Goal: Task Accomplishment & Management: Manage account settings

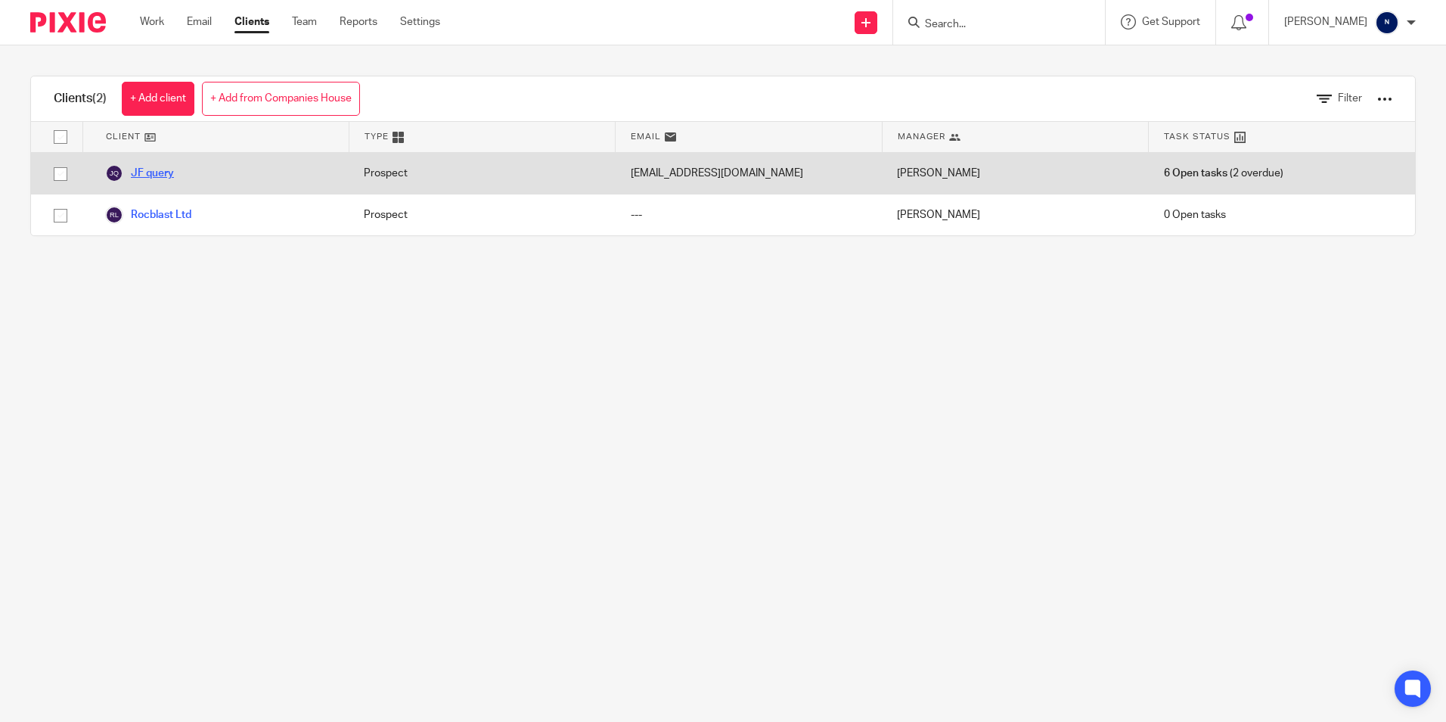
click at [153, 172] on link "JF query" at bounding box center [139, 173] width 69 height 18
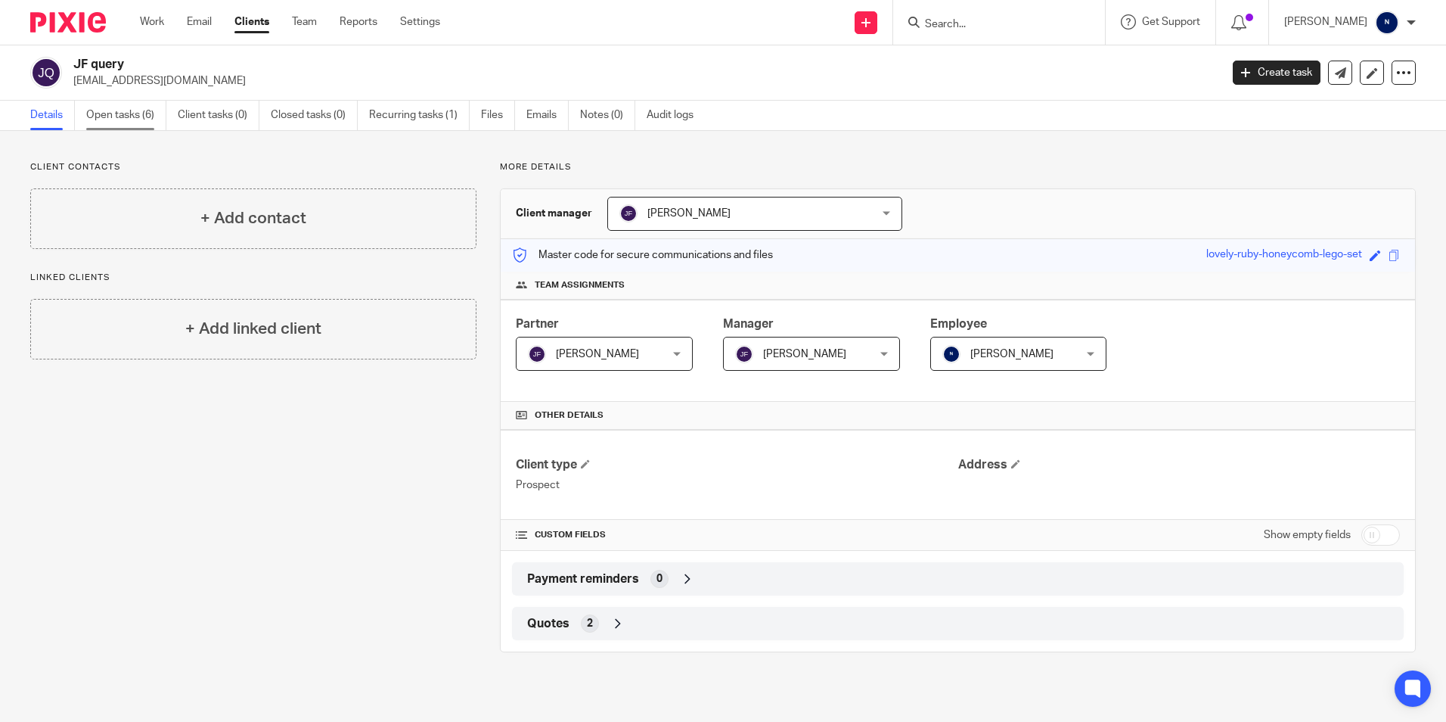
click at [124, 115] on link "Open tasks (6)" at bounding box center [126, 116] width 80 height 30
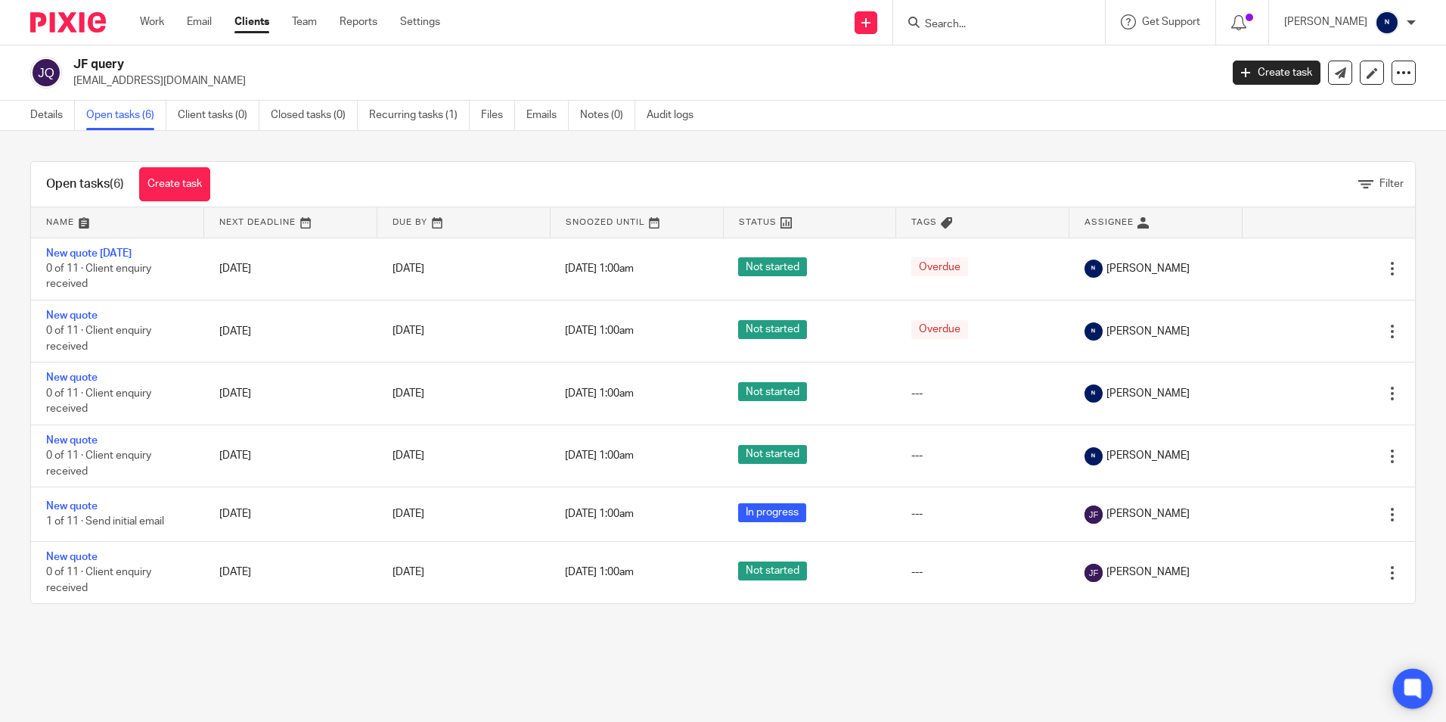
click at [1423, 686] on icon at bounding box center [1413, 688] width 25 height 25
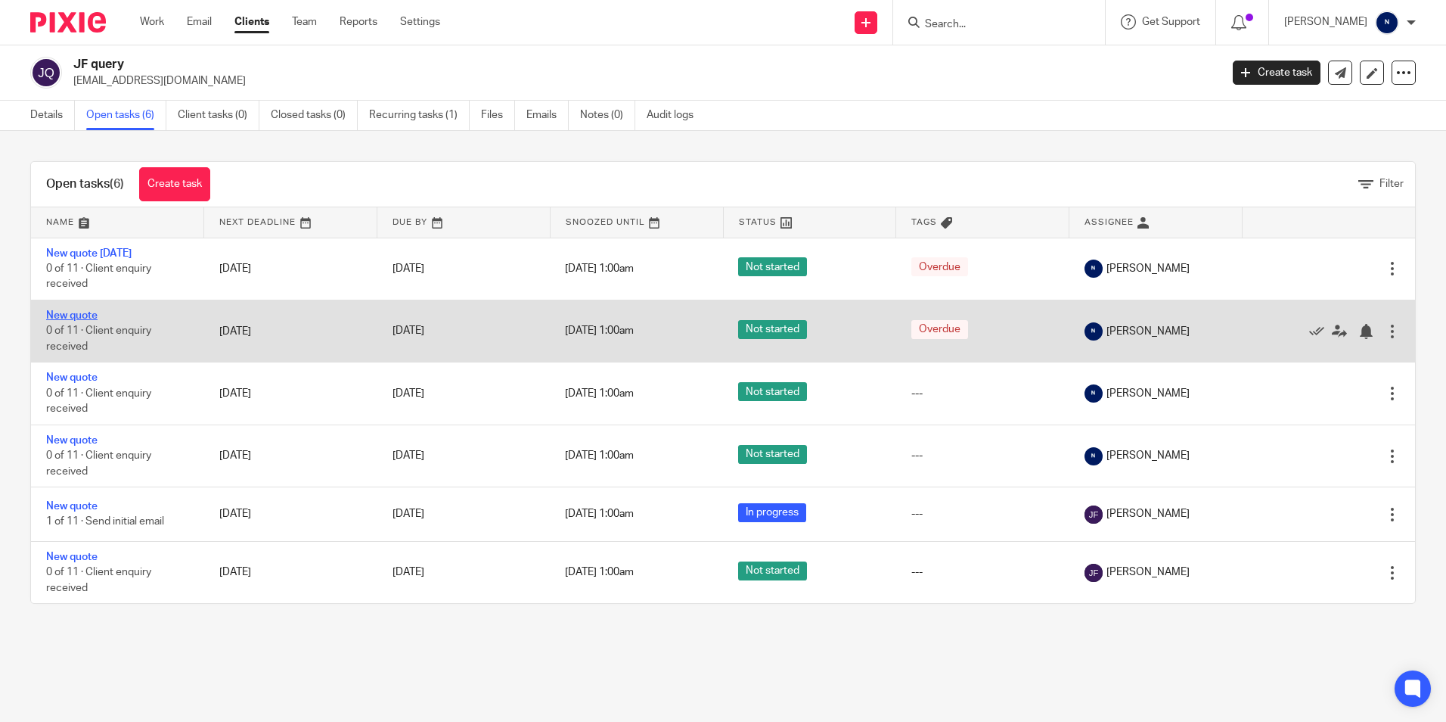
click at [67, 310] on link "New quote" at bounding box center [71, 315] width 51 height 11
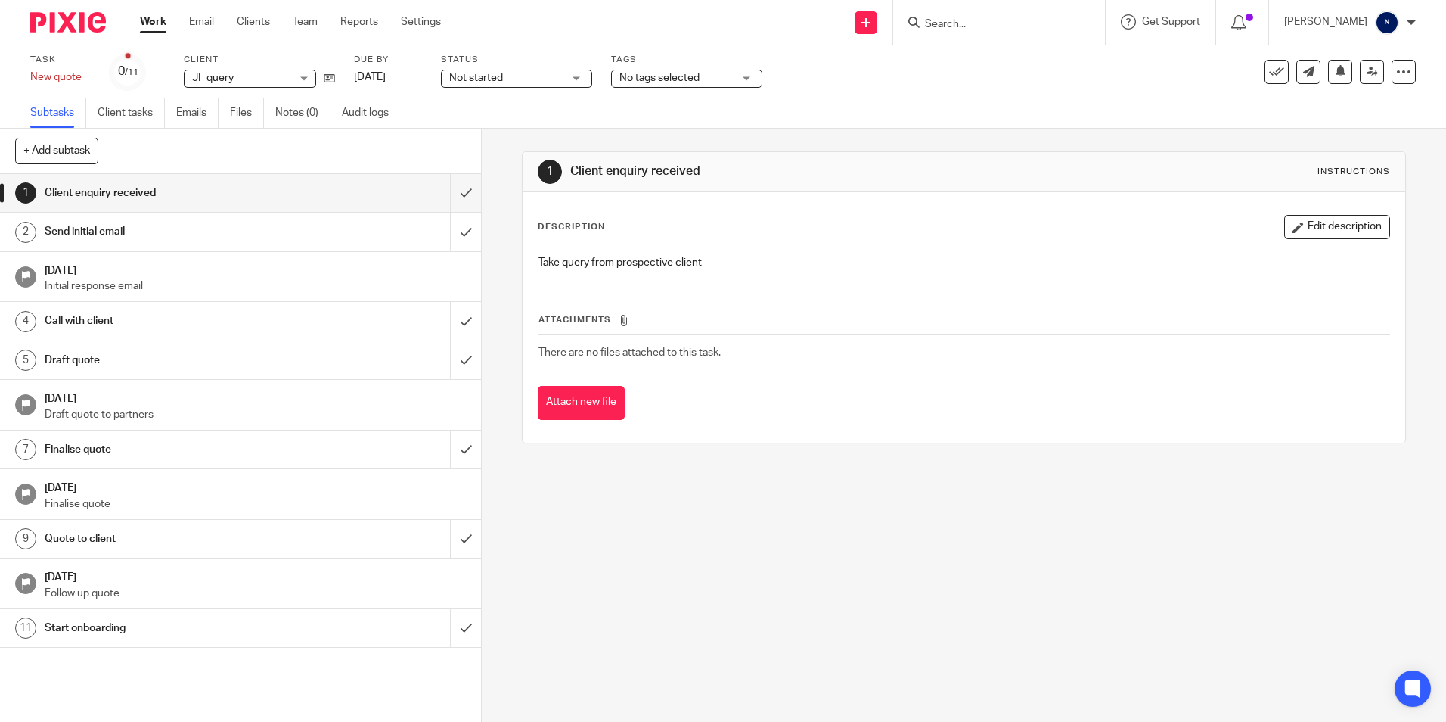
click at [150, 266] on h1 "[DATE]" at bounding box center [256, 268] width 422 height 19
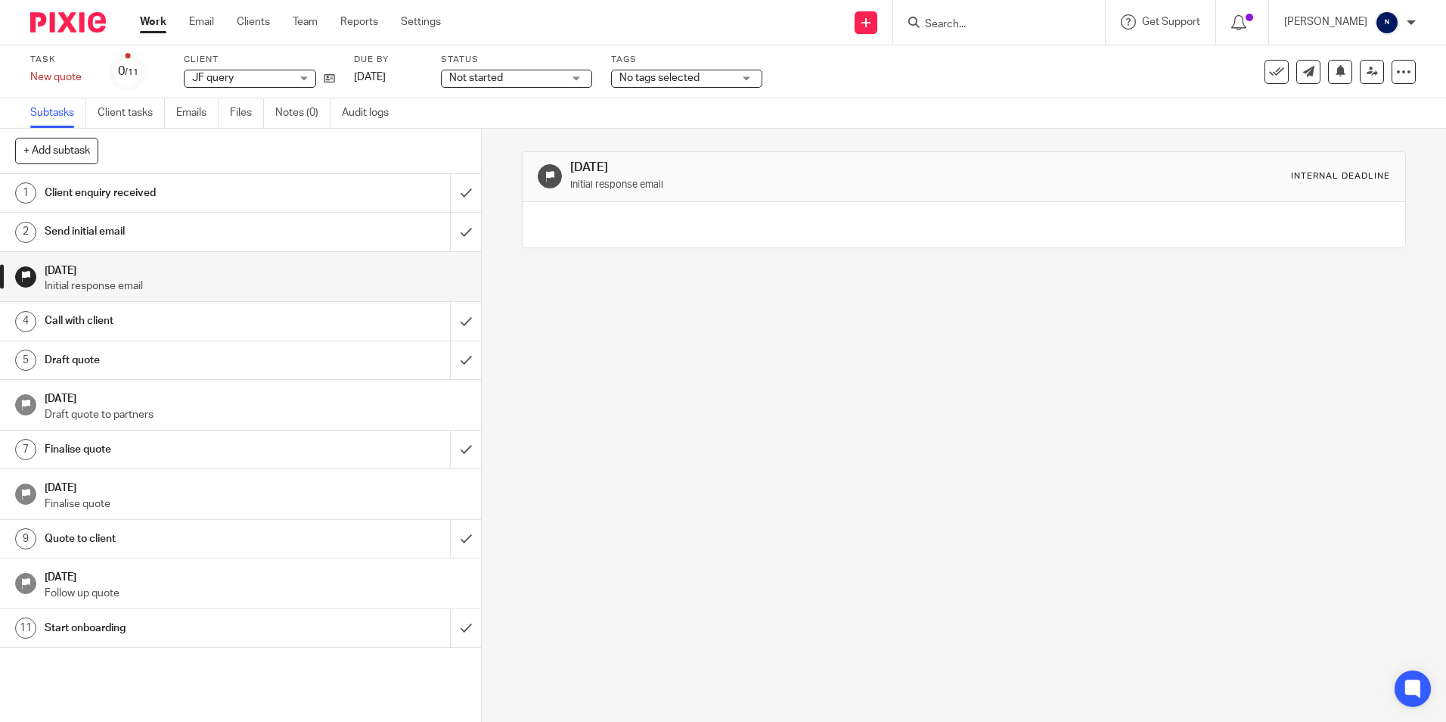
click at [210, 402] on h1 "[DATE]" at bounding box center [256, 396] width 422 height 19
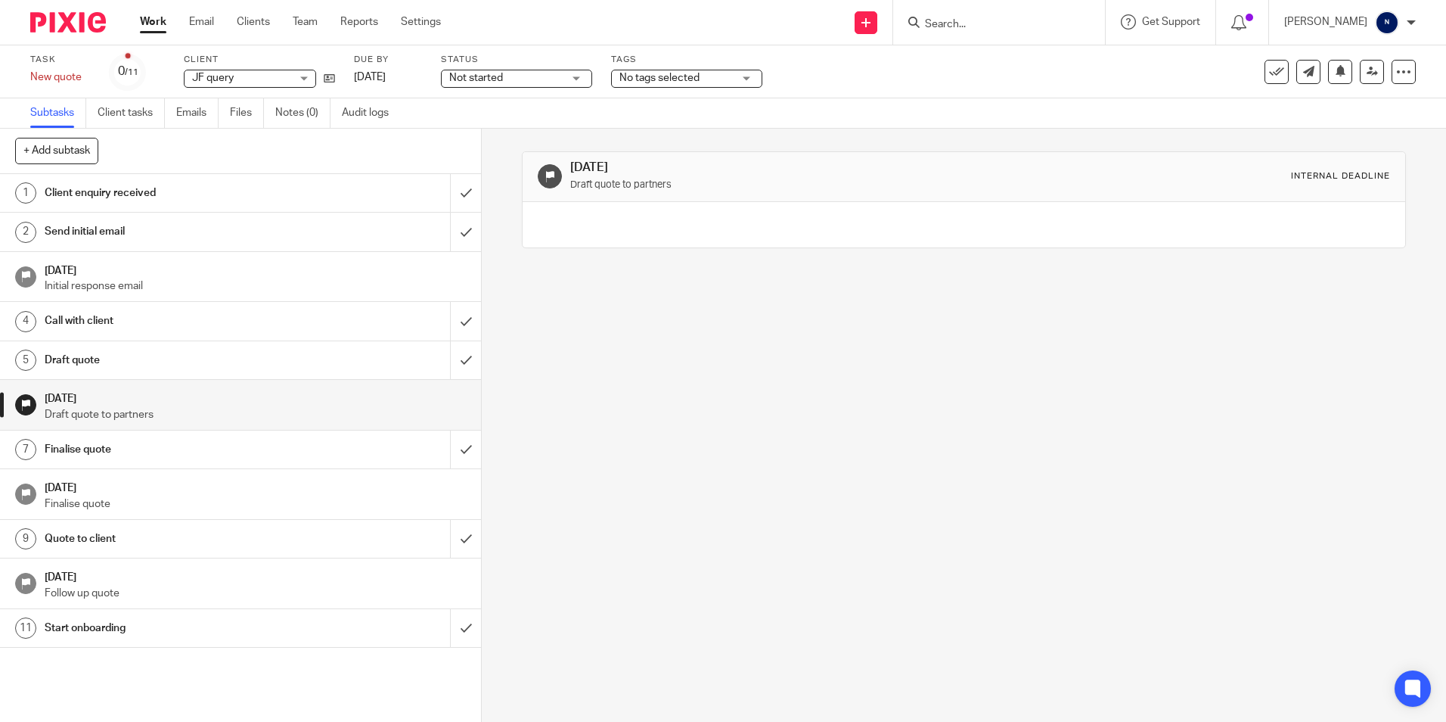
click at [169, 500] on p "Finalise quote" at bounding box center [256, 503] width 422 height 15
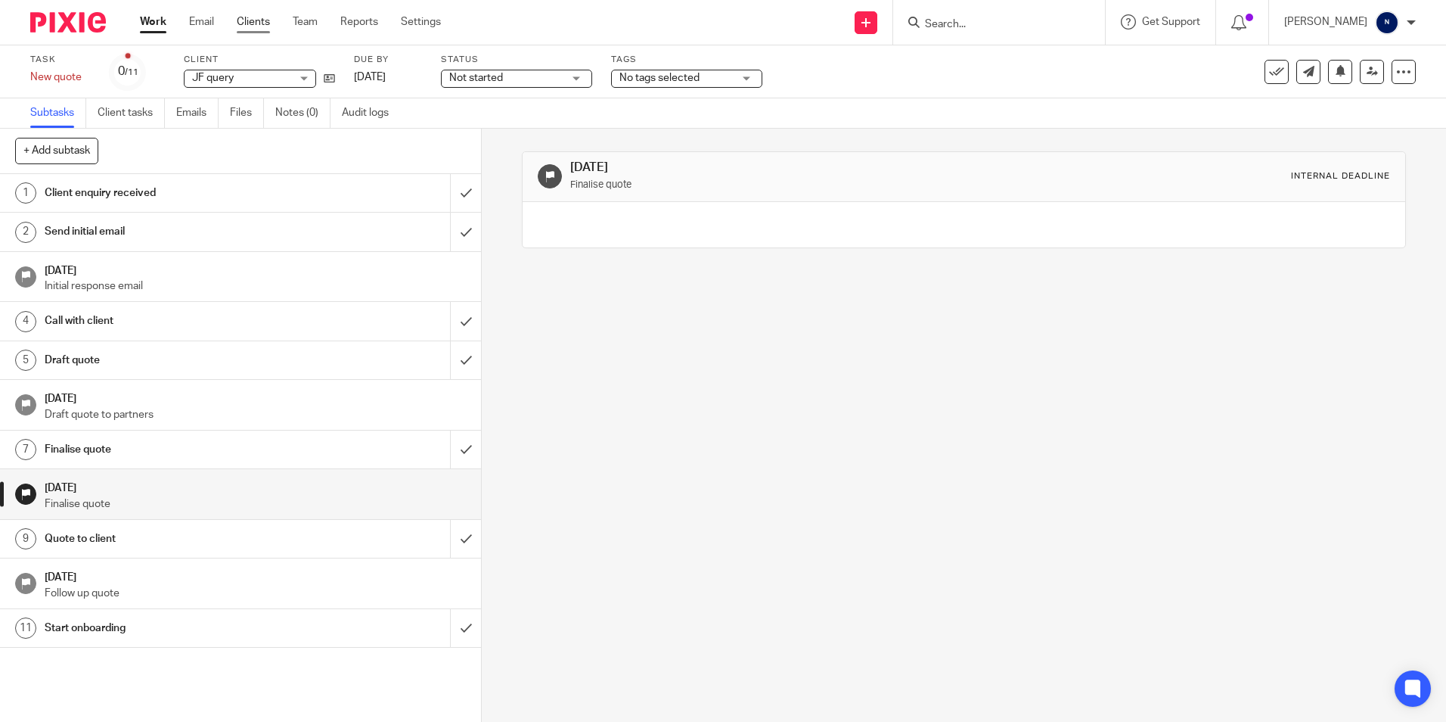
click at [259, 23] on link "Clients" at bounding box center [253, 21] width 33 height 15
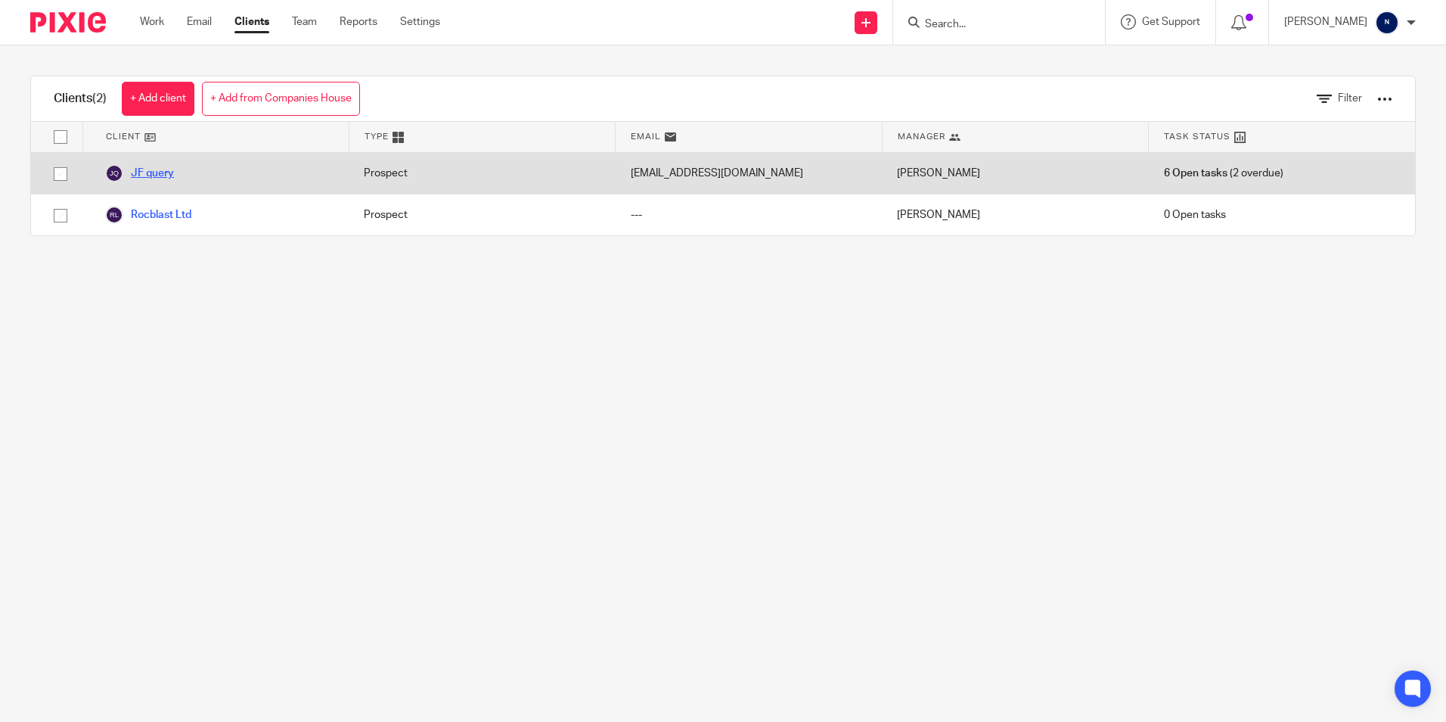
click at [158, 173] on link "JF query" at bounding box center [139, 173] width 69 height 18
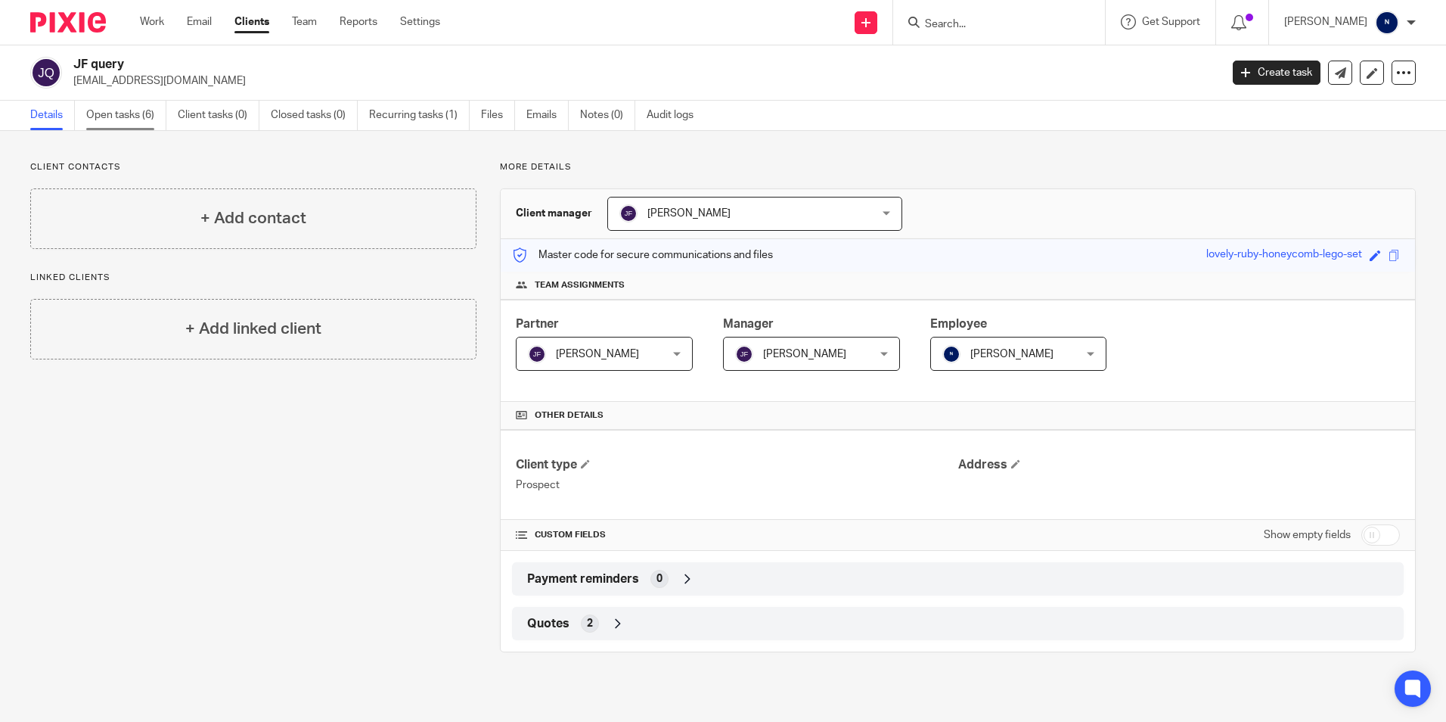
click at [121, 110] on link "Open tasks (6)" at bounding box center [126, 116] width 80 height 30
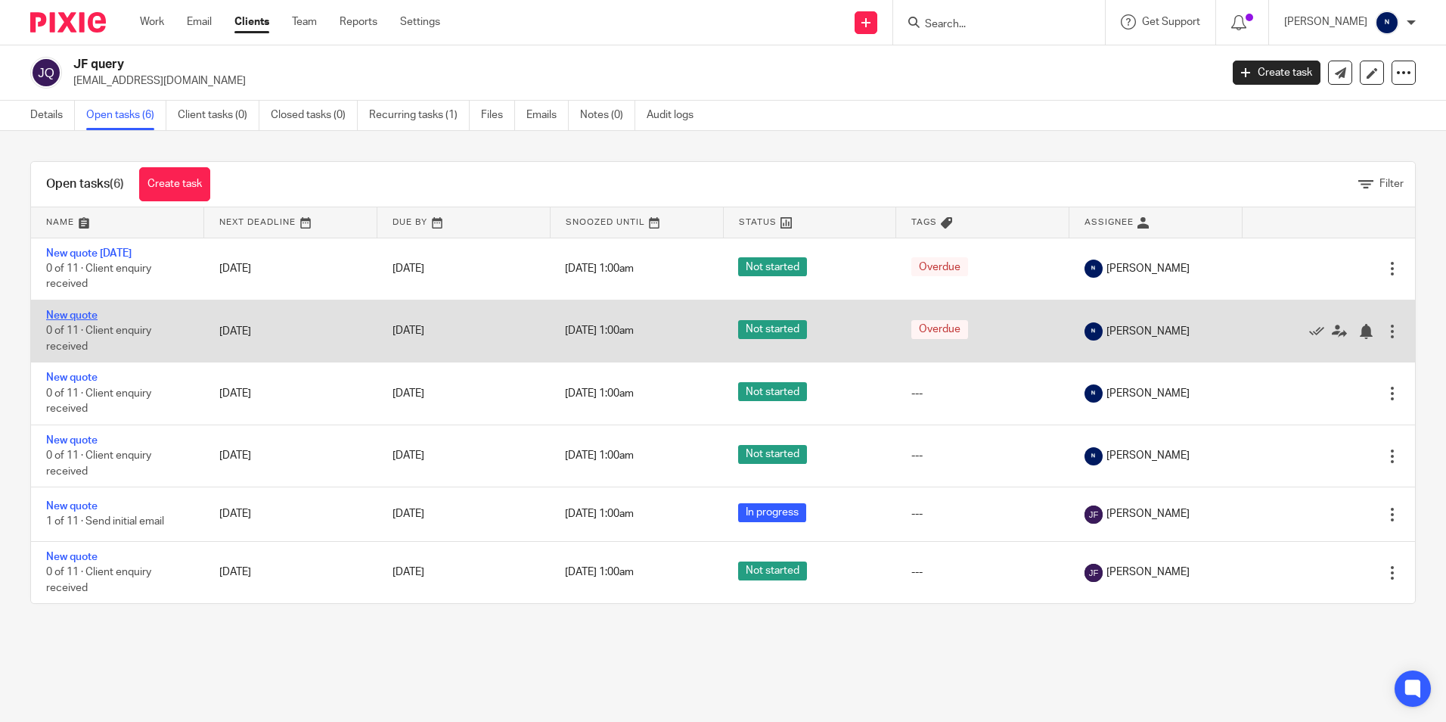
click at [74, 310] on link "New quote" at bounding box center [71, 315] width 51 height 11
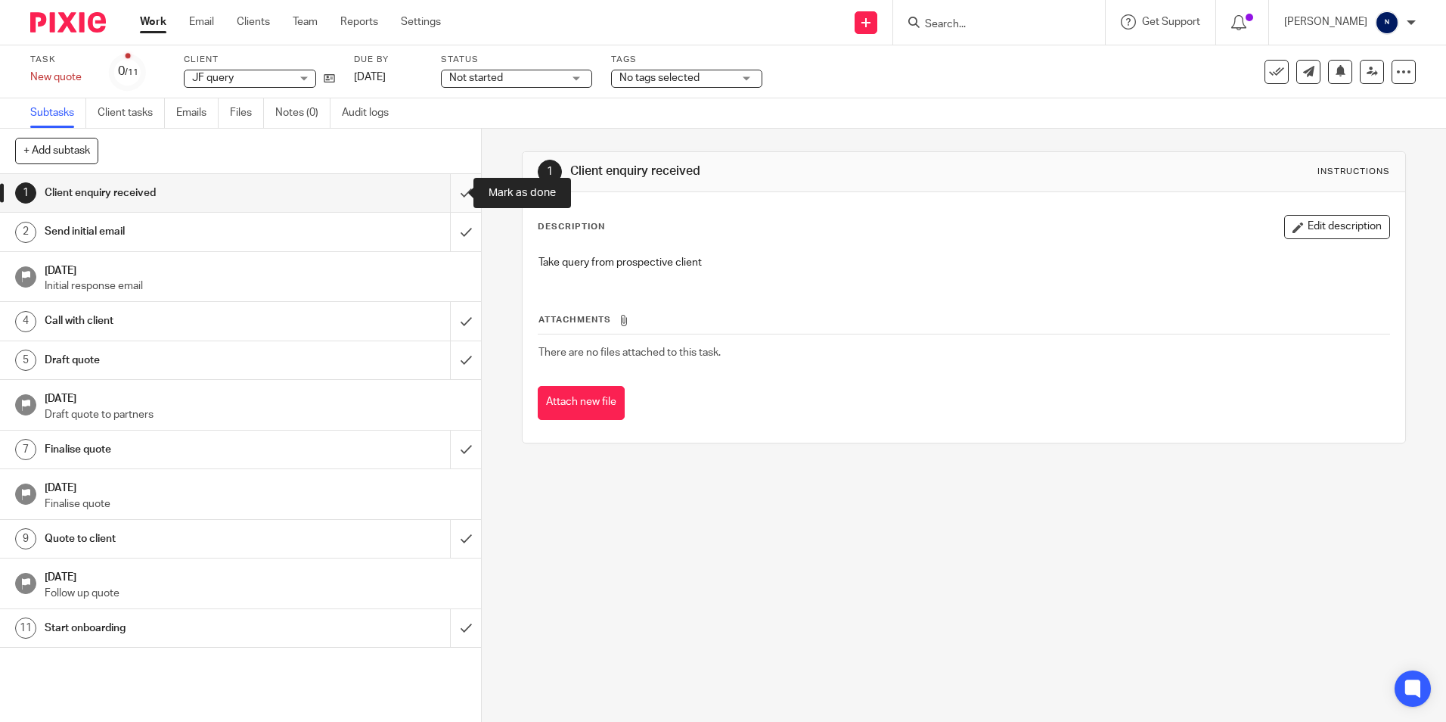
click at [453, 202] on input "submit" at bounding box center [240, 193] width 481 height 38
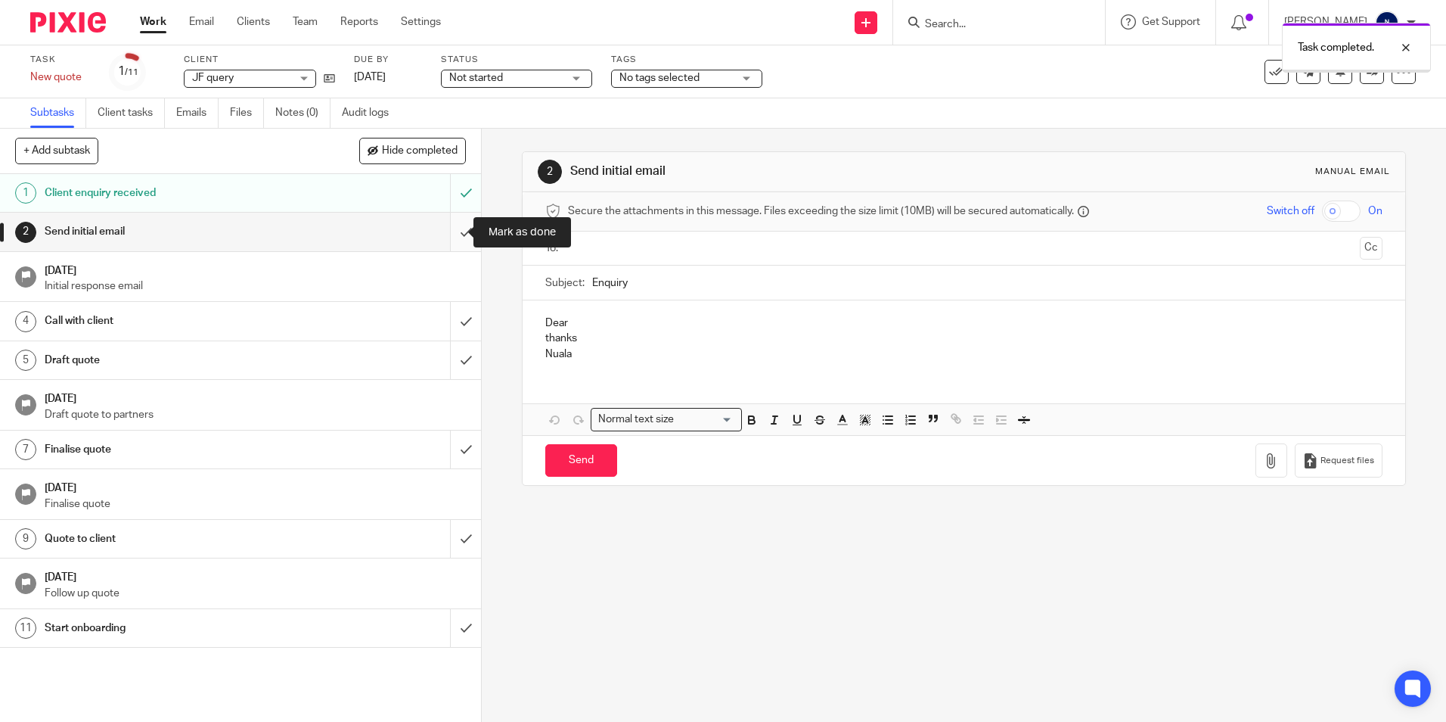
click at [448, 229] on input "submit" at bounding box center [240, 232] width 481 height 38
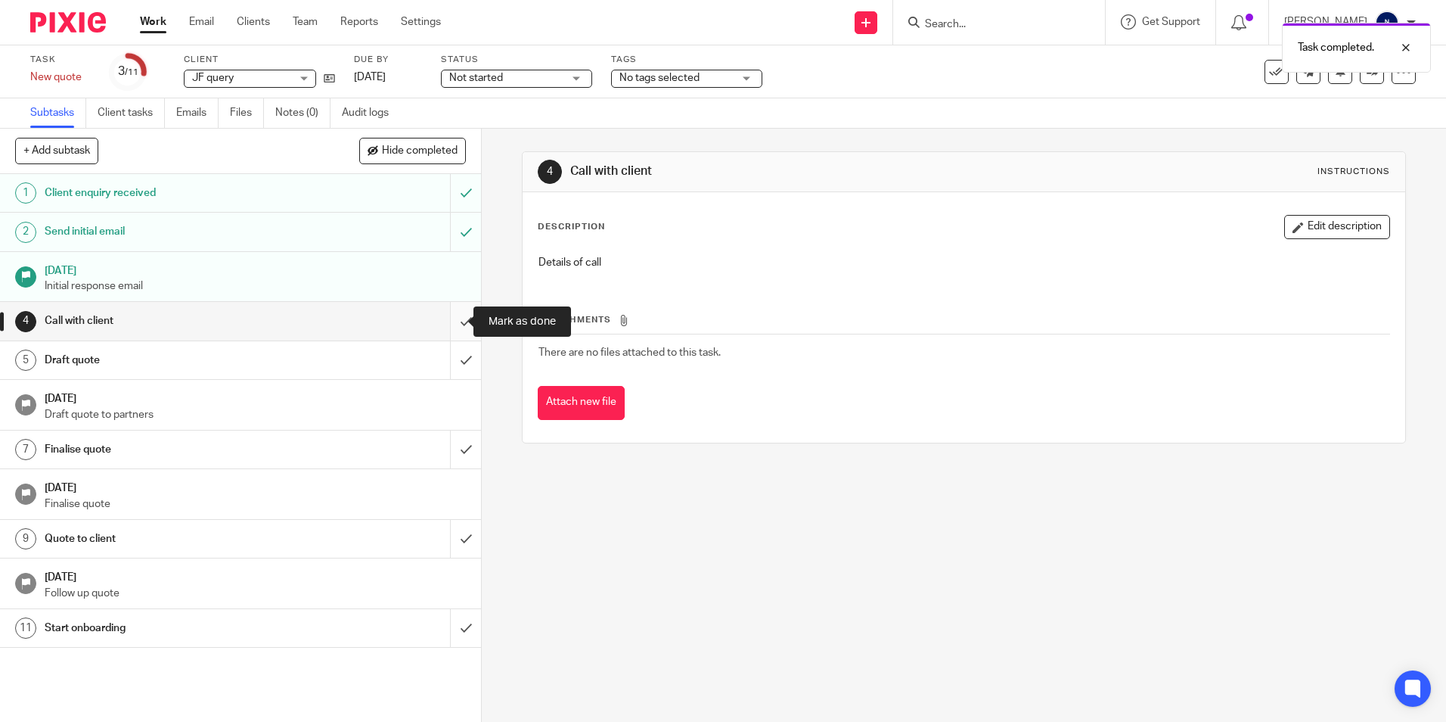
click at [449, 328] on input "submit" at bounding box center [240, 321] width 481 height 38
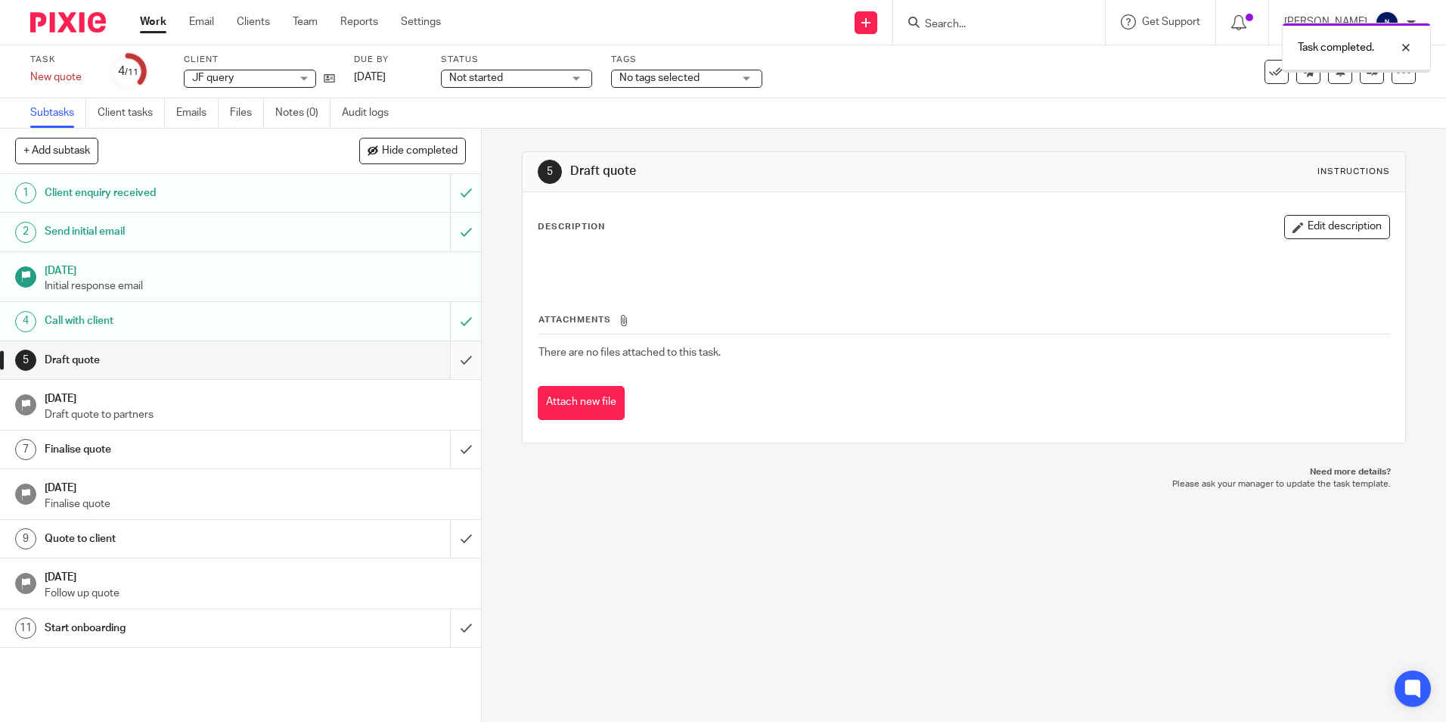
click at [453, 350] on input "submit" at bounding box center [240, 360] width 481 height 38
click at [256, 17] on link "Clients" at bounding box center [253, 21] width 33 height 15
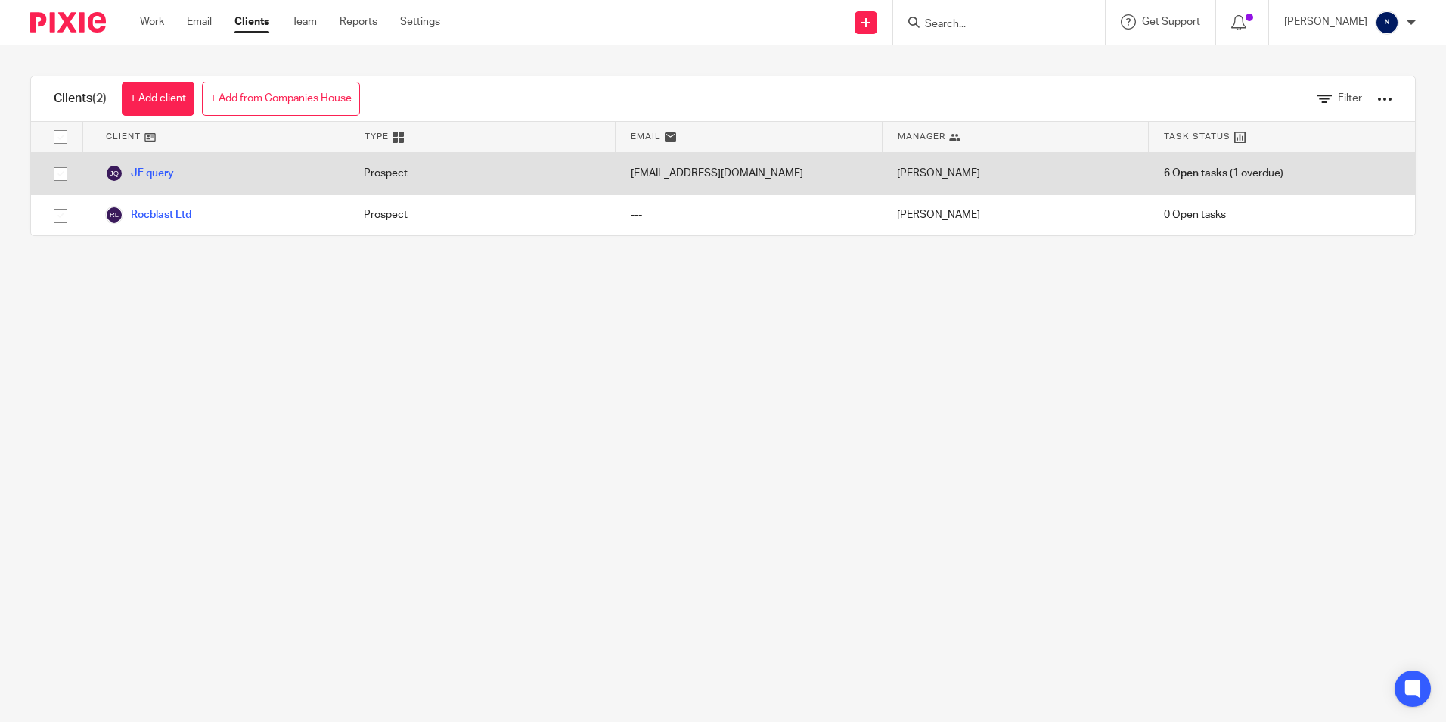
click at [164, 185] on div "JF query" at bounding box center [215, 173] width 266 height 41
click at [165, 176] on link "JF query" at bounding box center [139, 173] width 69 height 18
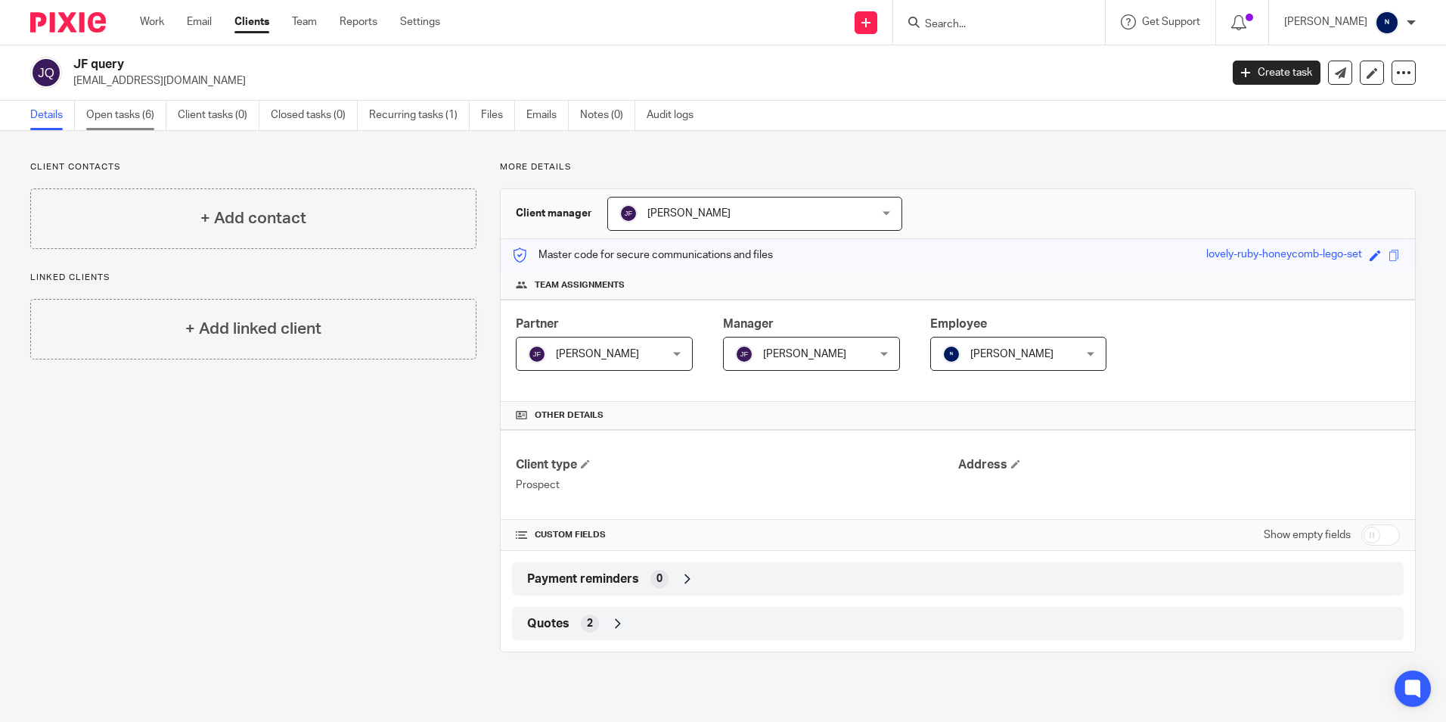
click at [136, 124] on link "Open tasks (6)" at bounding box center [126, 116] width 80 height 30
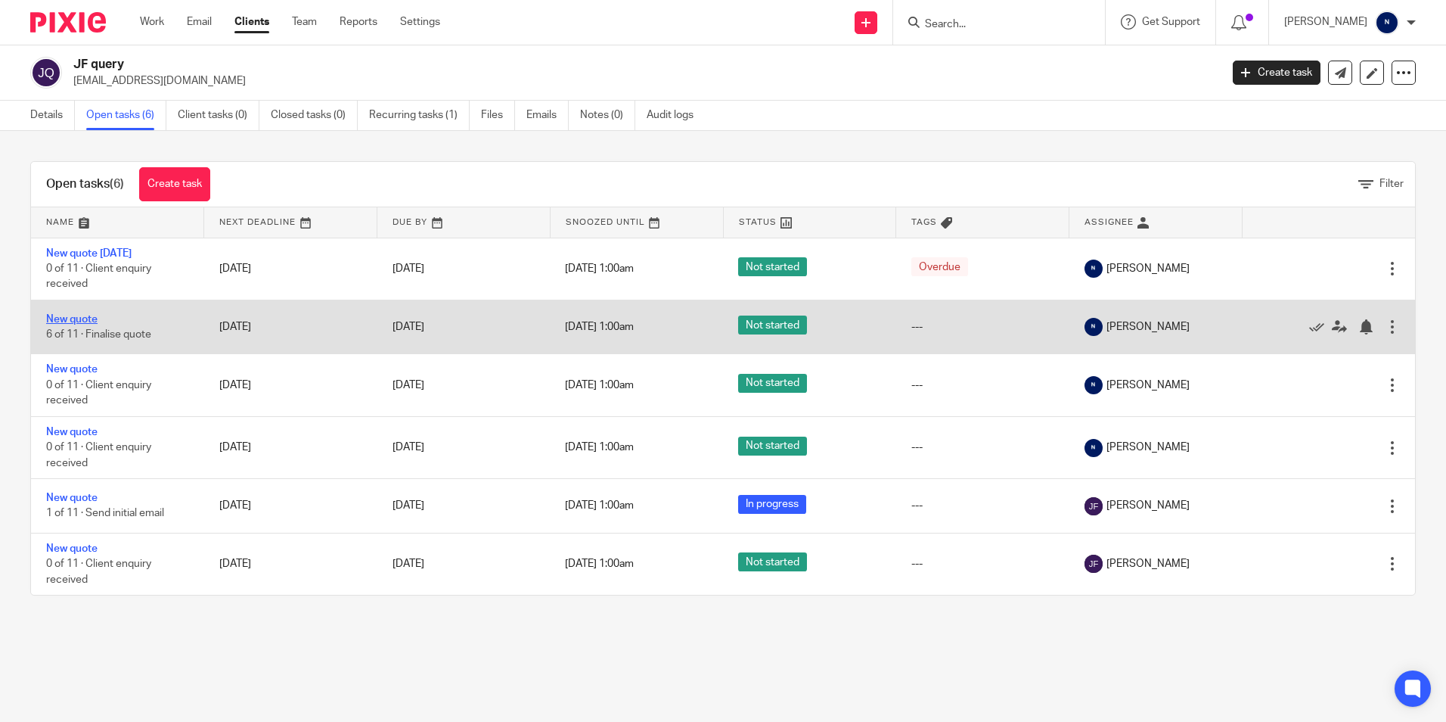
click at [83, 322] on link "New quote" at bounding box center [71, 319] width 51 height 11
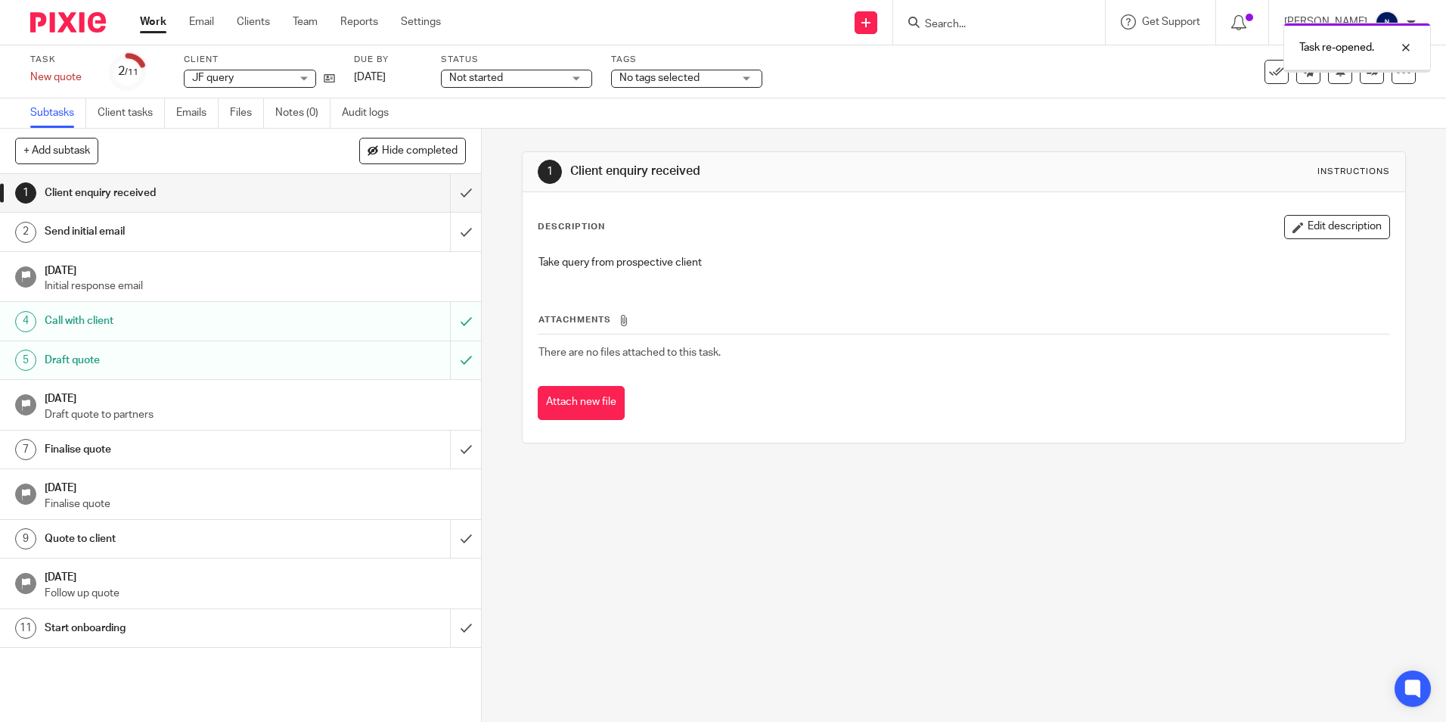
click at [448, 315] on input "submit" at bounding box center [240, 321] width 481 height 38
click at [456, 359] on input "submit" at bounding box center [240, 360] width 481 height 38
click at [261, 23] on link "Clients" at bounding box center [253, 21] width 33 height 15
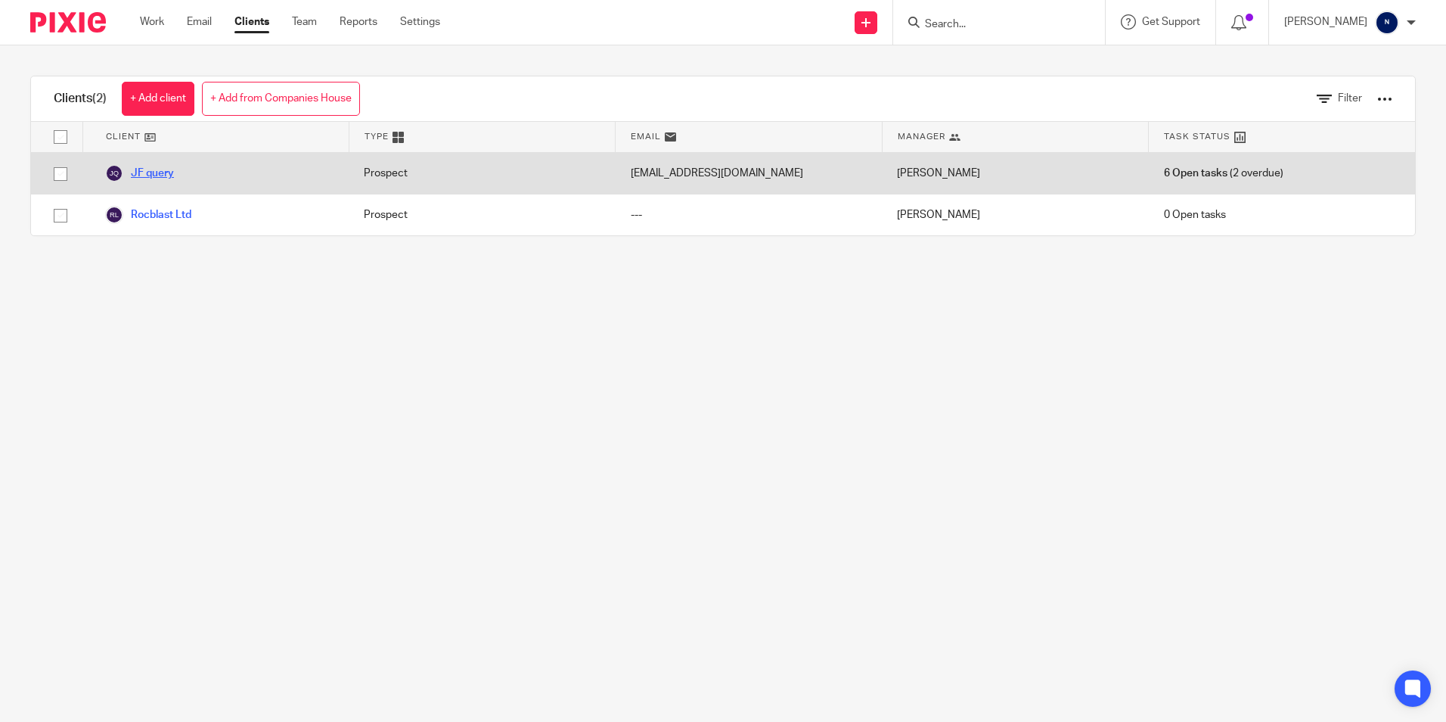
click at [169, 178] on link "JF query" at bounding box center [139, 173] width 69 height 18
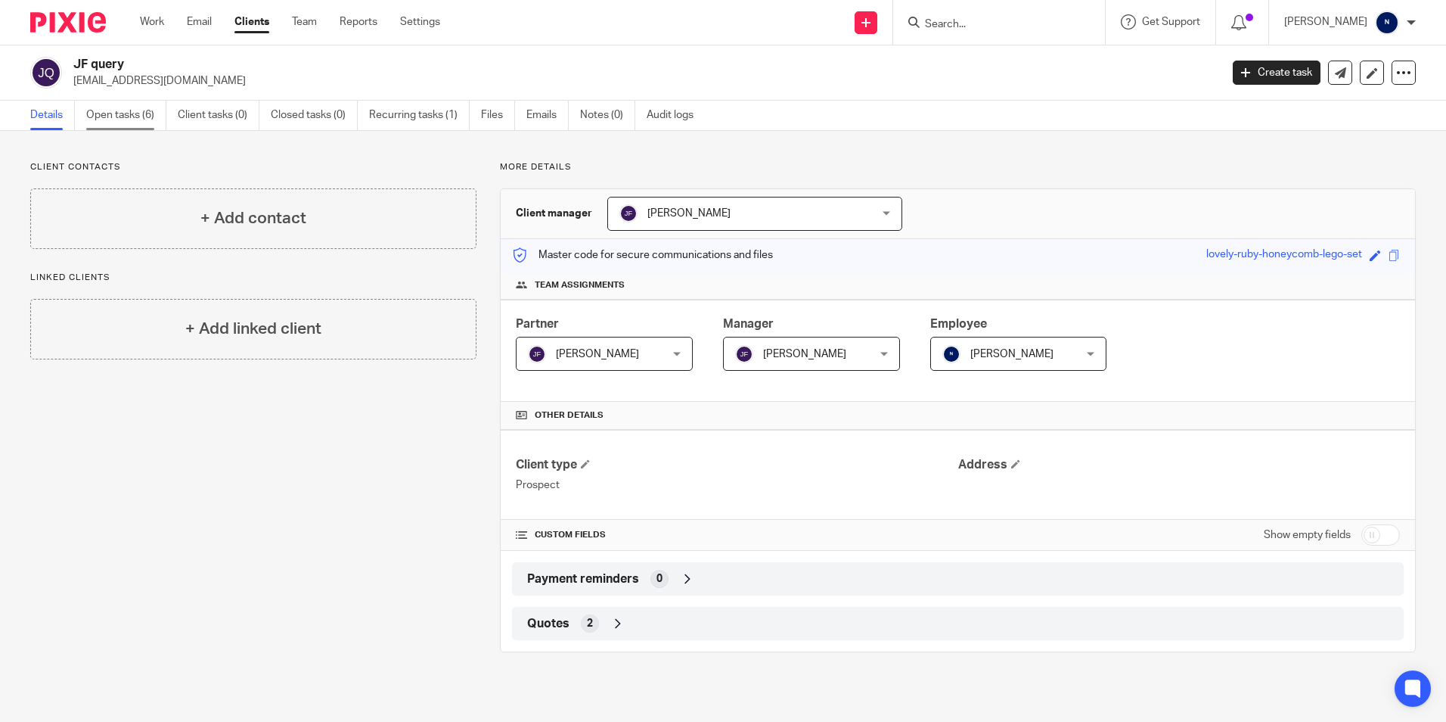
click at [130, 122] on link "Open tasks (6)" at bounding box center [126, 116] width 80 height 30
